Goal: Task Accomplishment & Management: Manage account settings

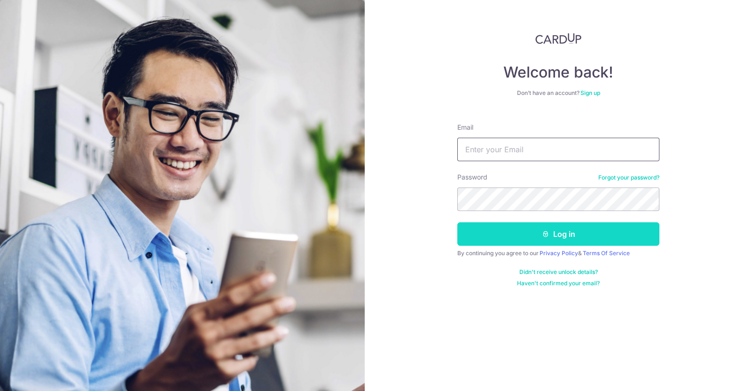
type input "[EMAIL_ADDRESS][DOMAIN_NAME]"
click at [542, 244] on button "Log in" at bounding box center [558, 234] width 202 height 24
